Goal: Navigation & Orientation: Go to known website

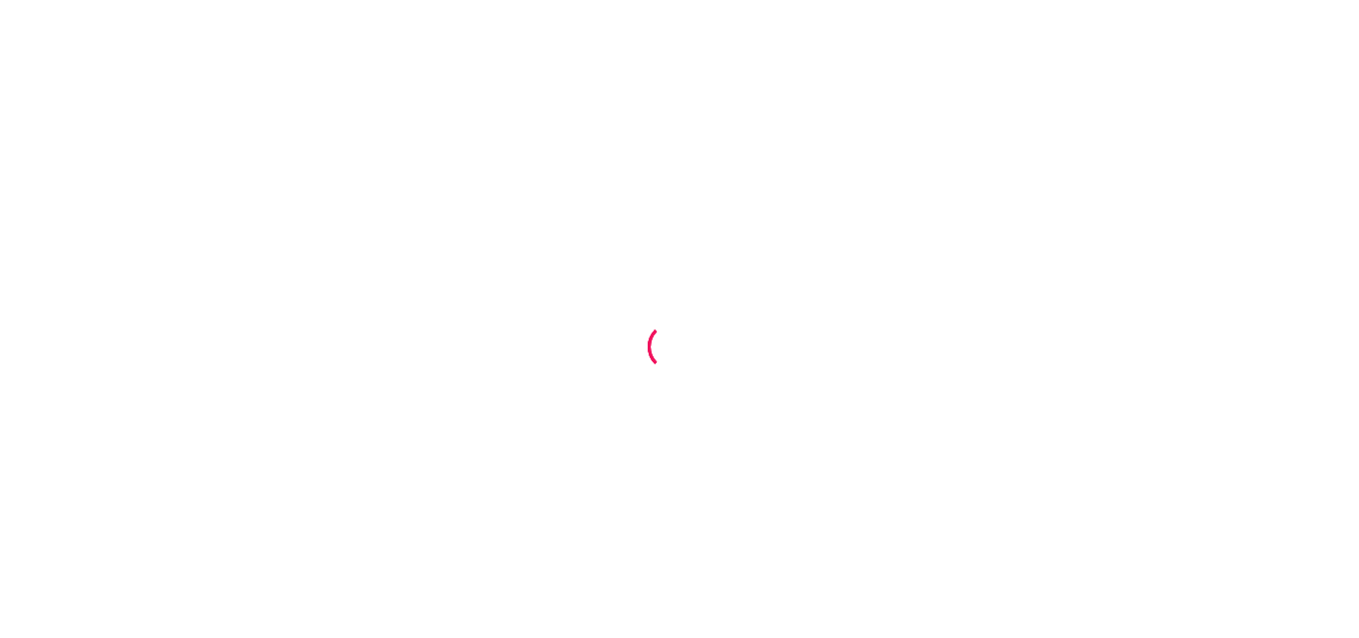
click at [720, 137] on div at bounding box center [679, 319] width 1359 height 638
